Goal: Task Accomplishment & Management: Manage account settings

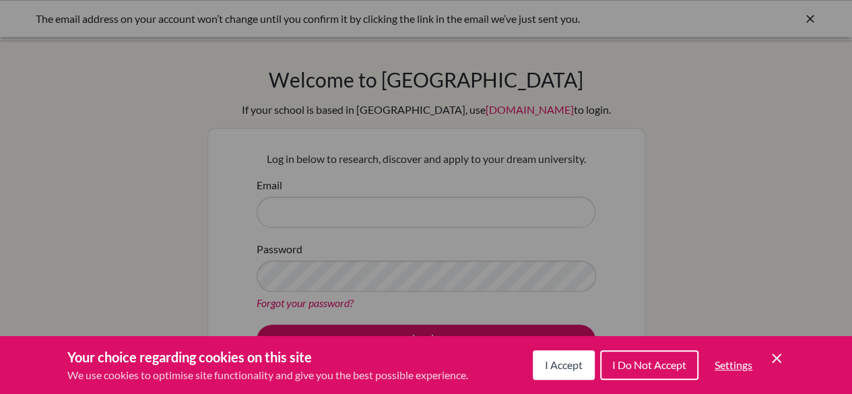
click at [578, 367] on span "I Accept" at bounding box center [564, 364] width 38 height 13
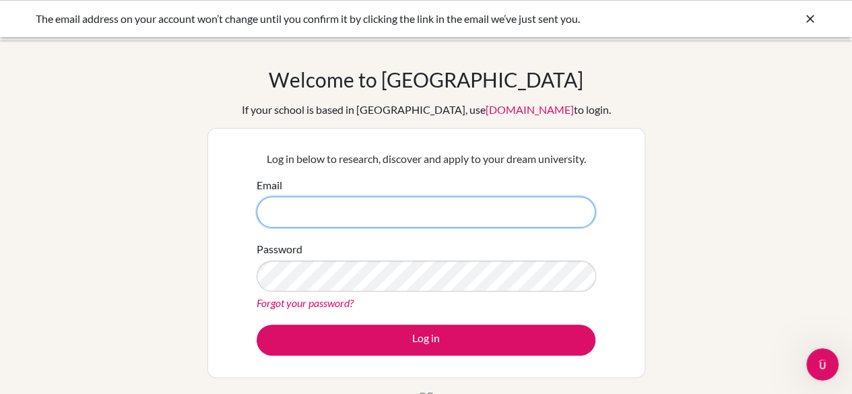
click at [334, 218] on input "Email" at bounding box center [426, 212] width 339 height 31
type input "[EMAIL_ADDRESS][DOMAIN_NAME]"
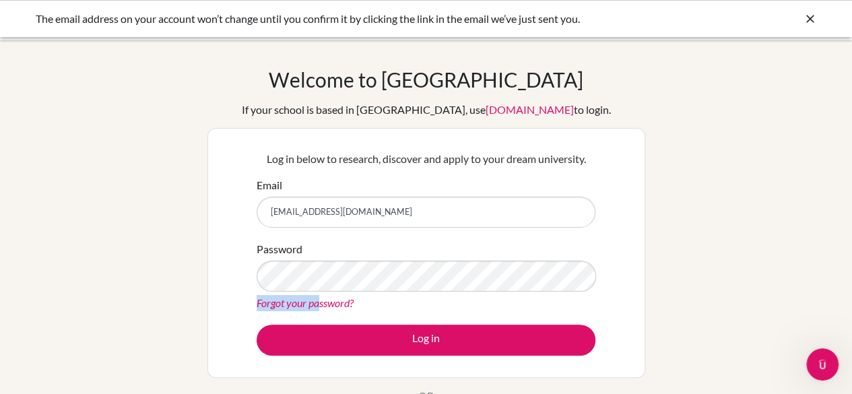
click at [330, 283] on div "Password Forgot your password?" at bounding box center [426, 276] width 339 height 70
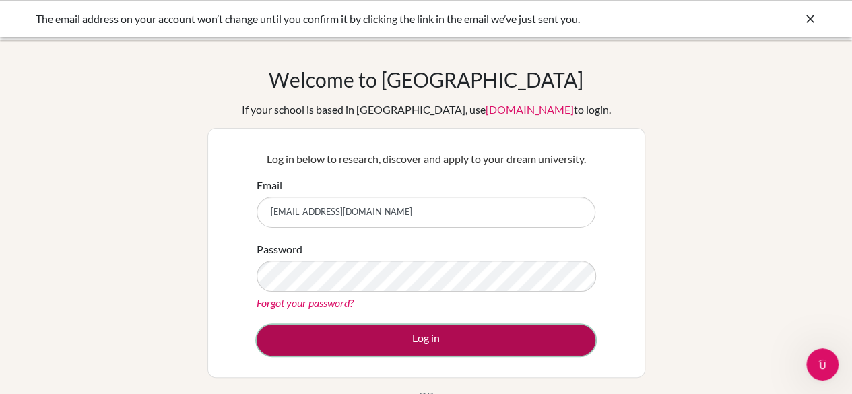
click at [349, 336] on button "Log in" at bounding box center [426, 340] width 339 height 31
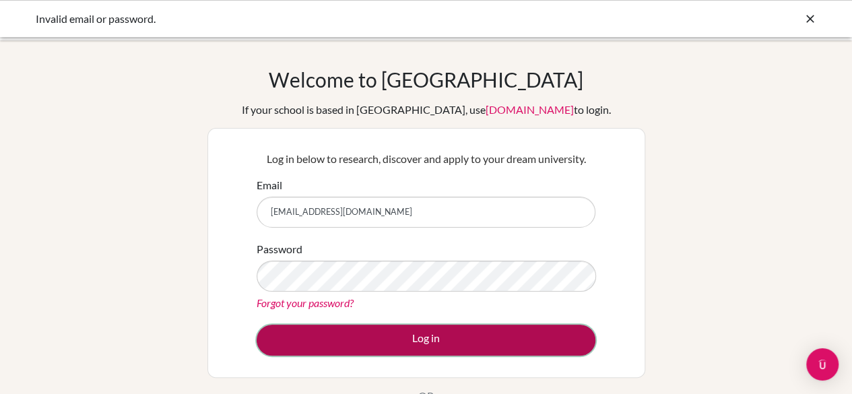
click at [344, 341] on button "Log in" at bounding box center [426, 340] width 339 height 31
click at [327, 335] on button "Log in" at bounding box center [426, 340] width 339 height 31
click at [340, 354] on button "Log in" at bounding box center [426, 340] width 339 height 31
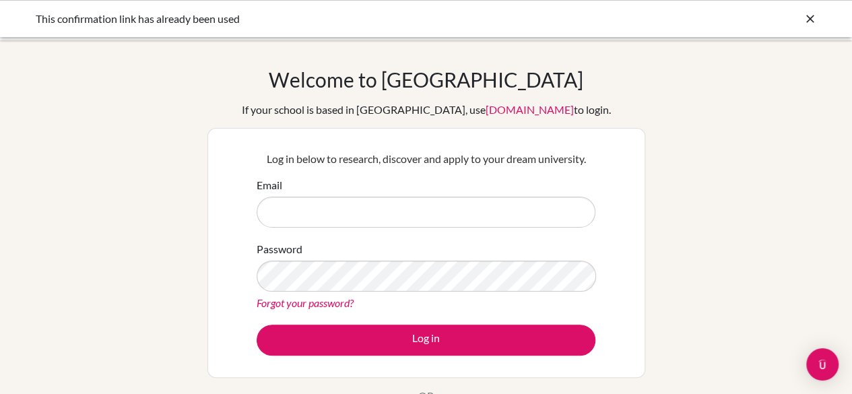
click at [436, 204] on input "Email" at bounding box center [426, 212] width 339 height 31
type input "[EMAIL_ADDRESS][DOMAIN_NAME]"
click at [356, 323] on form "Email pramishchand07@gmail.com Password Forgot your password? Log in" at bounding box center [426, 266] width 339 height 178
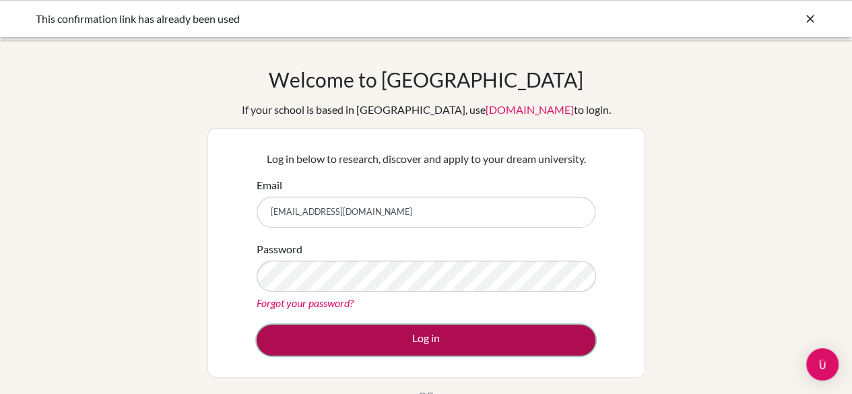
click at [353, 337] on button "Log in" at bounding box center [426, 340] width 339 height 31
click at [348, 336] on button "Log in" at bounding box center [426, 340] width 339 height 31
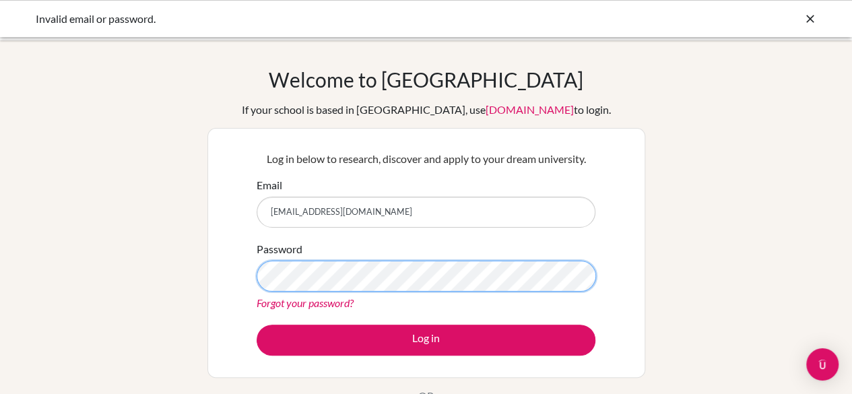
click at [257, 325] on button "Log in" at bounding box center [426, 340] width 339 height 31
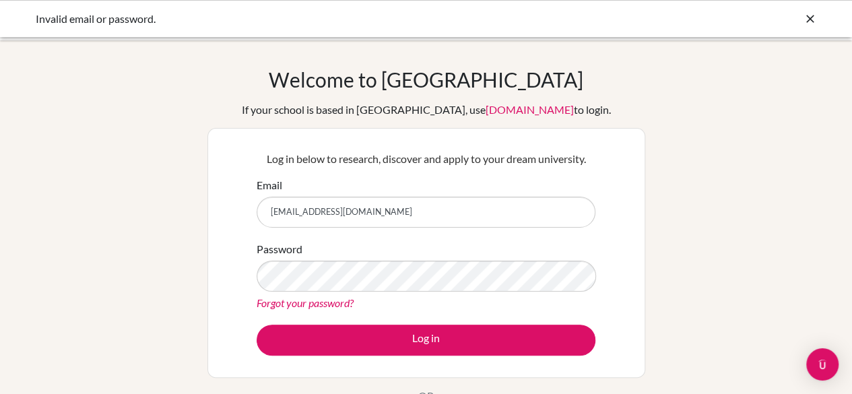
click at [325, 300] on link "Forgot your password?" at bounding box center [305, 302] width 97 height 13
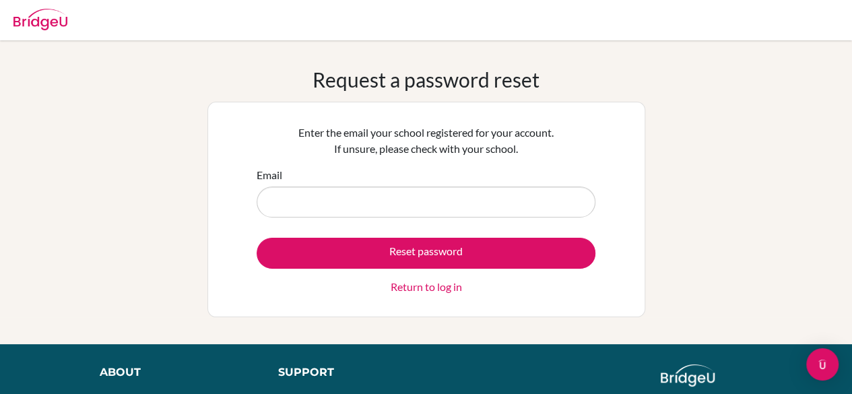
click at [377, 209] on input "Email" at bounding box center [426, 202] width 339 height 31
type input "[EMAIL_ADDRESS][DOMAIN_NAME]"
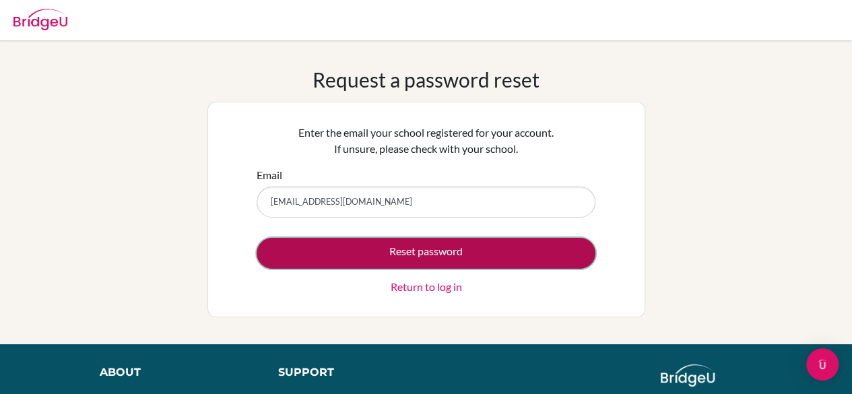
click at [371, 248] on button "Reset password" at bounding box center [426, 253] width 339 height 31
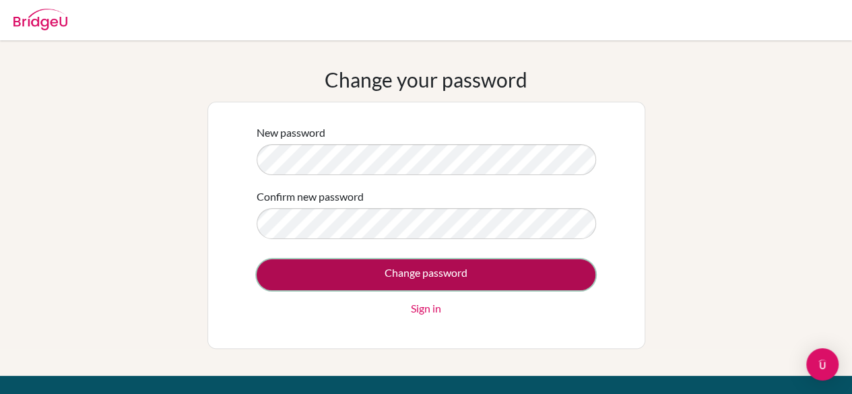
click at [411, 266] on input "Change password" at bounding box center [426, 274] width 339 height 31
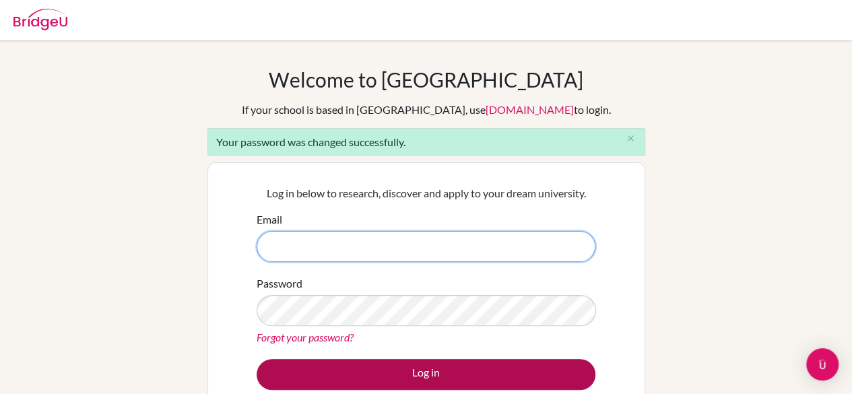
type input "[EMAIL_ADDRESS][DOMAIN_NAME]"
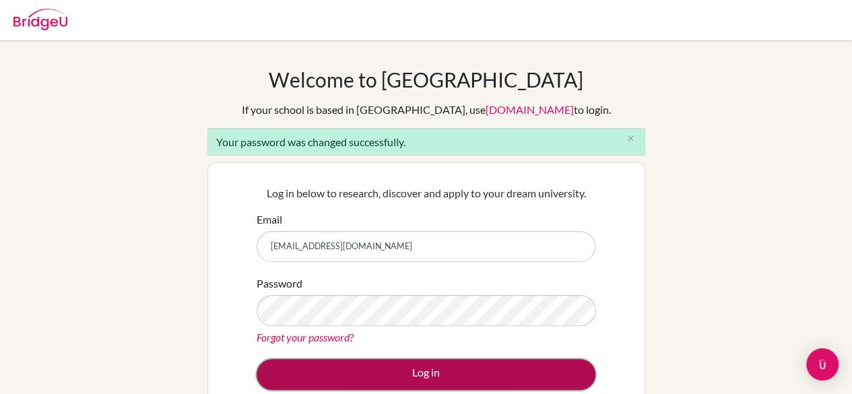
click at [420, 370] on button "Log in" at bounding box center [426, 374] width 339 height 31
